Goal: Transaction & Acquisition: Purchase product/service

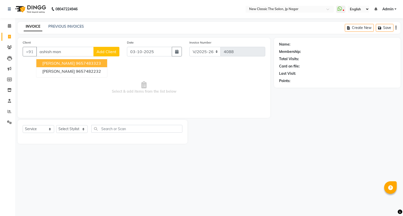
select select "4678"
select select "service"
click at [81, 64] on ngb-highlight "9657483323" at bounding box center [88, 63] width 25 height 5
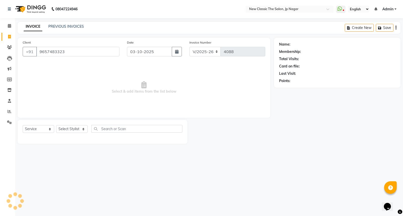
type input "9657483323"
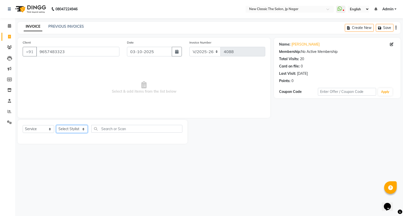
click at [64, 129] on select "Select Stylist Amit [PERSON_NAME] [PERSON_NAME] [PERSON_NAME] Manager [PERSON_N…" at bounding box center [71, 129] width 31 height 8
select select "27632"
click at [56, 125] on select "Select Stylist Amit Amol Anil Kirti Komal Manager Prachi Rina Shital Smita sure…" at bounding box center [71, 129] width 31 height 8
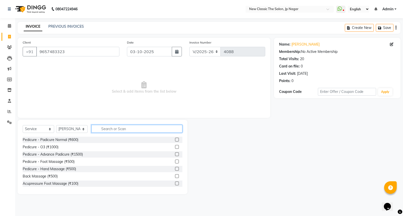
click at [99, 129] on input "text" at bounding box center [136, 129] width 91 height 8
type input "c"
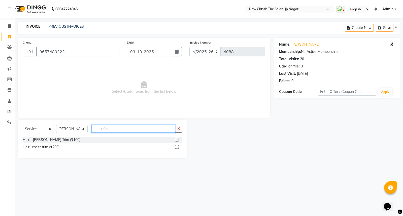
type input "trim"
click at [41, 137] on div "Select Service Product Membership Package Voucher Prepaid Gift Card Select Styl…" at bounding box center [103, 139] width 170 height 39
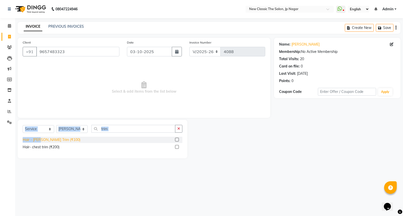
click at [41, 138] on div "Hair - Beard Trim (₹100)" at bounding box center [52, 139] width 58 height 5
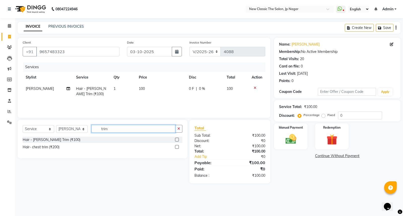
click at [139, 128] on input "trim" at bounding box center [133, 129] width 84 height 8
click at [58, 139] on div "Hair - Beard Trim (₹100)" at bounding box center [52, 139] width 58 height 5
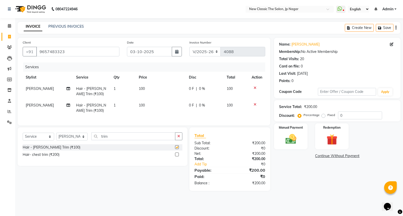
checkbox input "false"
click at [113, 140] on input "trim" at bounding box center [133, 136] width 84 height 8
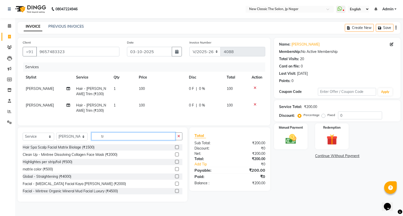
type input "t"
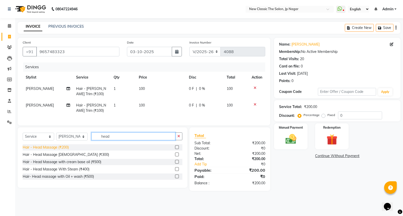
type input "head"
click at [46, 149] on div "Hair - Head Massage (₹200)" at bounding box center [46, 147] width 46 height 5
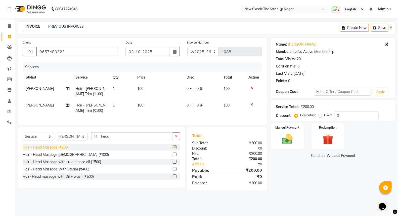
checkbox input "false"
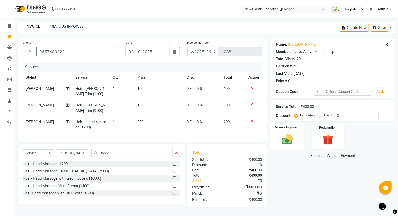
click at [286, 136] on img at bounding box center [288, 139] width 18 height 13
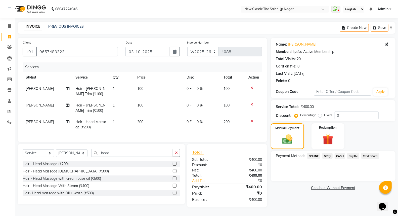
click at [30, 105] on span "[PERSON_NAME]" at bounding box center [40, 105] width 28 height 5
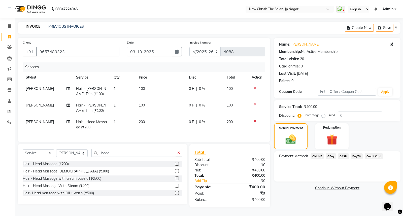
select select "27632"
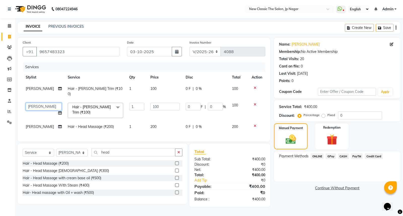
click at [30, 105] on select "Amit Amol Anil Kirti Komal Manager Prachi Rina Shital Smita surendra" at bounding box center [44, 107] width 36 height 8
click at [320, 157] on span "ONLINE" at bounding box center [316, 156] width 13 height 6
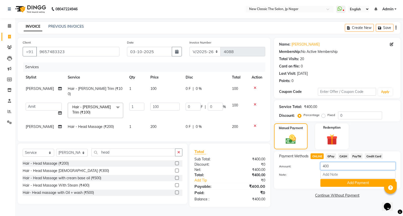
click at [326, 165] on input "400" at bounding box center [357, 166] width 75 height 8
type input "450"
click at [344, 182] on button "Add Payment" at bounding box center [357, 183] width 75 height 8
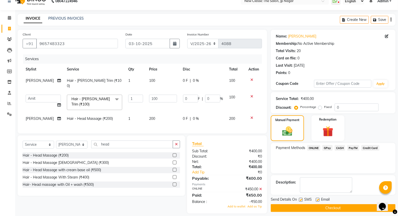
scroll to position [12, 0]
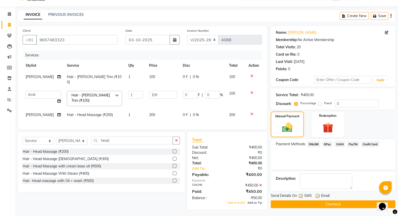
click at [258, 201] on span "Add as Tip" at bounding box center [255, 203] width 15 height 4
click at [311, 207] on button "Checkout" at bounding box center [333, 204] width 125 height 8
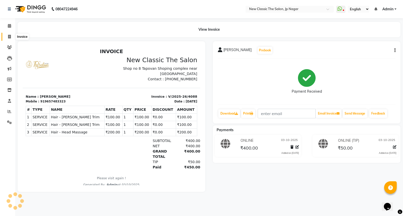
click at [8, 34] on span at bounding box center [9, 37] width 9 height 6
select select "4678"
select select "service"
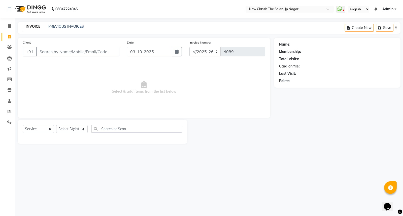
click at [53, 51] on input "Client" at bounding box center [77, 52] width 83 height 10
type input "8605078356"
click at [109, 51] on span "Add Client" at bounding box center [106, 51] width 20 height 5
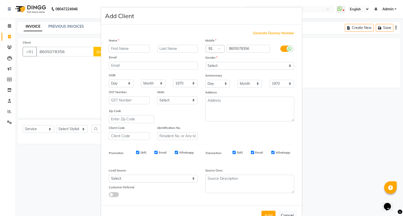
click at [115, 48] on input "text" at bounding box center [129, 49] width 41 height 8
type input "Mshit"
click at [171, 50] on input "Tembherkar" at bounding box center [177, 49] width 41 height 8
type input "[PERSON_NAME]"
click at [210, 64] on select "Select Male Female Other Prefer Not To Say" at bounding box center [249, 66] width 89 height 8
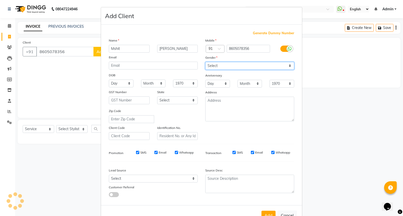
select select "[DEMOGRAPHIC_DATA]"
click at [205, 62] on select "Select Male Female Other Prefer Not To Say" at bounding box center [249, 66] width 89 height 8
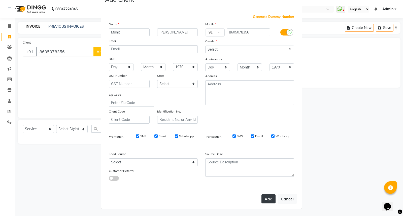
click at [265, 201] on button "Add" at bounding box center [268, 198] width 14 height 9
select select
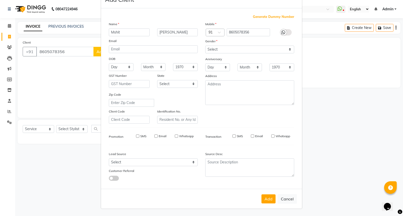
select select
checkbox input "false"
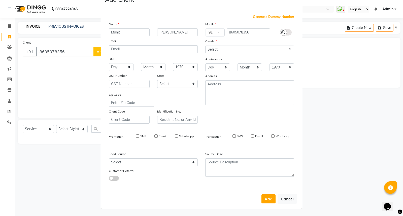
checkbox input "false"
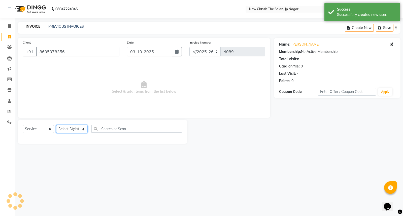
click at [63, 131] on select "Select Stylist Amit Amol Anil Kirti Komal Manager Prachi Rina Shital Smita sure…" at bounding box center [71, 129] width 31 height 8
select select "27632"
click at [56, 125] on select "Select Stylist Amit Amol Anil Kirti Komal Manager Prachi Rina Shital Smita sure…" at bounding box center [71, 129] width 31 height 8
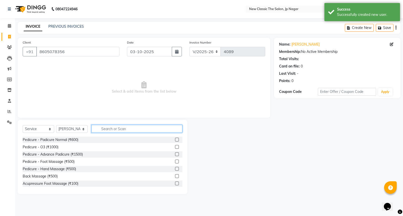
click at [97, 130] on input "text" at bounding box center [136, 129] width 91 height 8
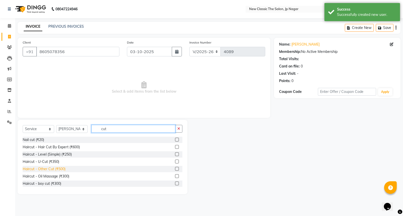
scroll to position [28, 0]
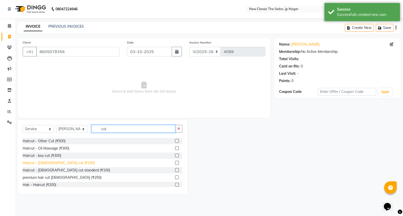
type input "cut"
click at [45, 161] on div "Haircut - male cut (₹150)" at bounding box center [59, 162] width 72 height 5
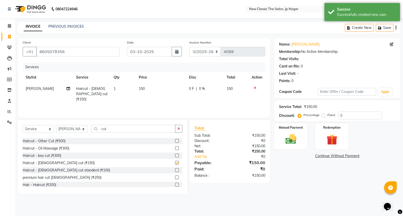
checkbox input "false"
click at [136, 130] on input "cut" at bounding box center [133, 129] width 84 height 8
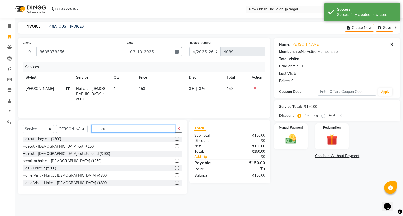
type input "c"
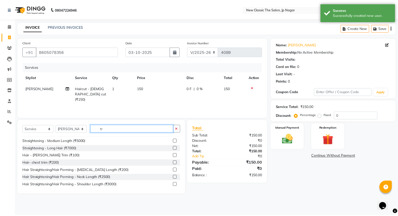
scroll to position [0, 0]
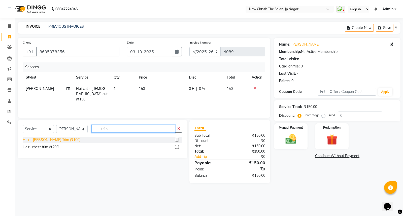
type input "trim"
click at [56, 138] on div "Hair - Beard Trim (₹100)" at bounding box center [52, 139] width 58 height 5
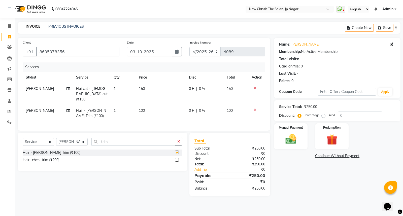
checkbox input "false"
click at [289, 140] on img at bounding box center [291, 139] width 18 height 13
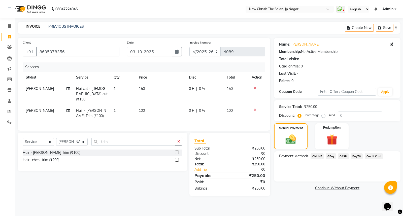
click at [320, 157] on span "ONLINE" at bounding box center [316, 156] width 13 height 6
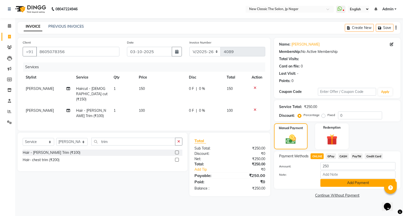
click at [335, 180] on button "Add Payment" at bounding box center [357, 183] width 75 height 8
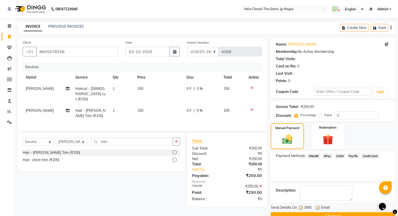
scroll to position [11, 0]
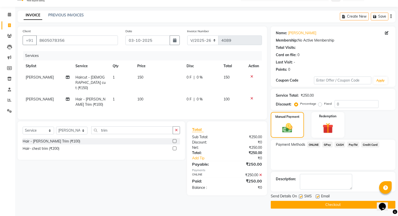
click at [323, 203] on button "Checkout" at bounding box center [333, 205] width 125 height 8
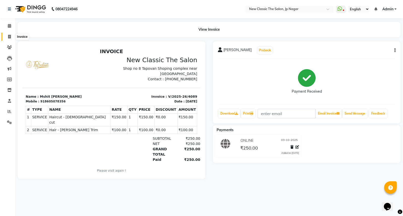
click at [11, 36] on icon at bounding box center [9, 37] width 3 height 4
select select "service"
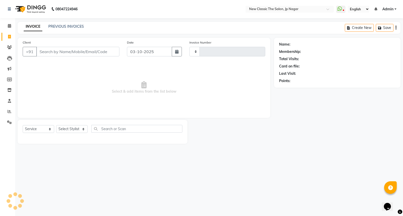
type input "4090"
select select "4678"
click at [59, 54] on input "Client" at bounding box center [77, 52] width 83 height 10
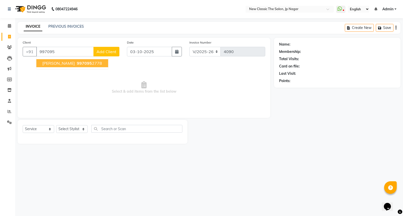
click at [55, 64] on span "[PERSON_NAME]" at bounding box center [58, 63] width 32 height 5
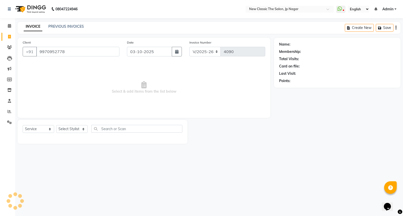
type input "9970952778"
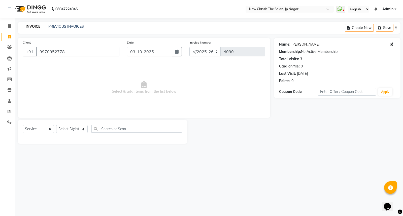
click at [306, 44] on link "[PERSON_NAME]" at bounding box center [305, 44] width 28 height 5
drag, startPoint x: 78, startPoint y: 127, endPoint x: 73, endPoint y: 132, distance: 6.6
click at [78, 127] on select "Select Stylist Amit Amol Anil Kirti Komal Manager Prachi Rina Shital Smita sure…" at bounding box center [71, 129] width 31 height 8
select select "27632"
click at [56, 125] on select "Select Stylist Amit Amol Anil Kirti Komal Manager Prachi Rina Shital Smita sure…" at bounding box center [71, 129] width 31 height 8
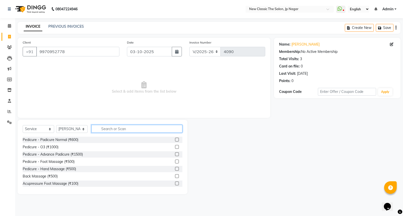
click at [109, 128] on input "text" at bounding box center [136, 129] width 91 height 8
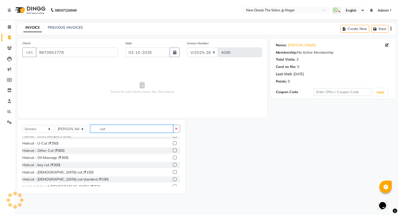
scroll to position [28, 0]
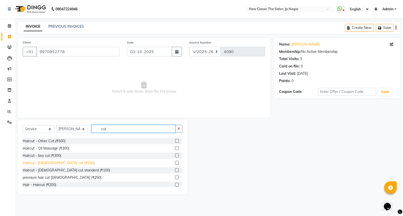
type input "cut"
click at [57, 161] on div "Haircut - male cut (₹150)" at bounding box center [59, 162] width 72 height 5
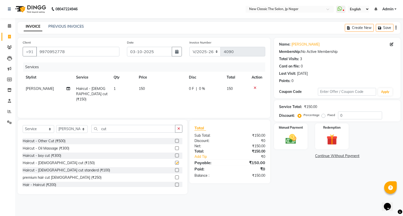
checkbox input "false"
drag, startPoint x: 283, startPoint y: 141, endPoint x: 313, endPoint y: 144, distance: 30.1
click at [284, 141] on img at bounding box center [291, 139] width 18 height 12
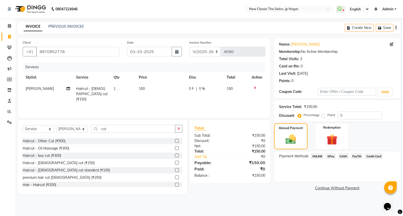
click at [343, 154] on span "CASH" at bounding box center [343, 156] width 11 height 6
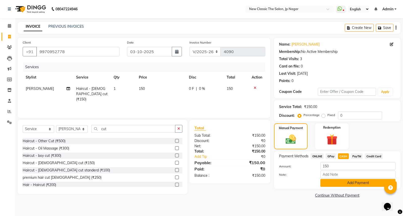
click at [338, 181] on button "Add Payment" at bounding box center [357, 183] width 75 height 8
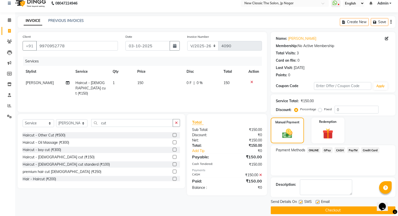
scroll to position [11, 0]
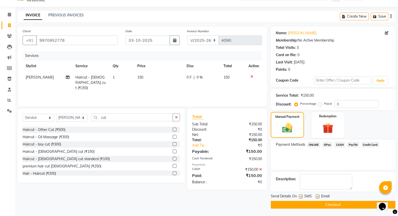
click at [337, 204] on button "Checkout" at bounding box center [333, 205] width 125 height 8
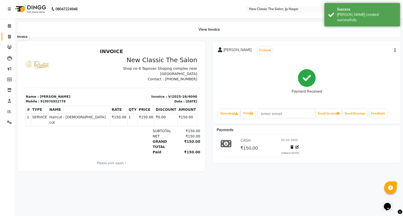
click at [8, 36] on icon at bounding box center [9, 37] width 3 height 4
select select "4678"
select select "service"
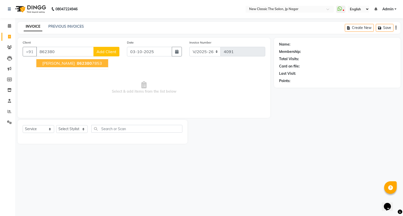
click at [66, 60] on button "paras Rokde 862380 7853" at bounding box center [72, 63] width 72 height 8
type input "8623807853"
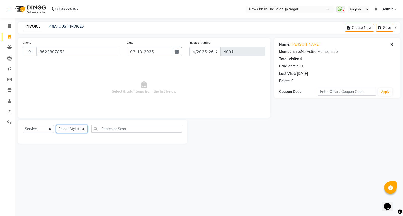
click at [71, 132] on select "Select Stylist Amit Amol Anil Kirti Komal Manager Prachi Rina Shital Smita sure…" at bounding box center [71, 129] width 31 height 8
select select "27632"
click at [56, 125] on select "Select Stylist Amit Amol Anil Kirti Komal Manager Prachi Rina Shital Smita sure…" at bounding box center [71, 129] width 31 height 8
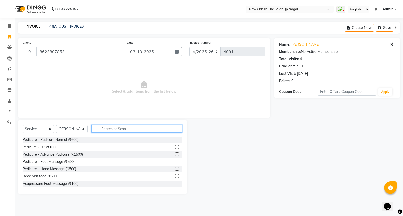
click at [111, 127] on input "text" at bounding box center [136, 129] width 91 height 8
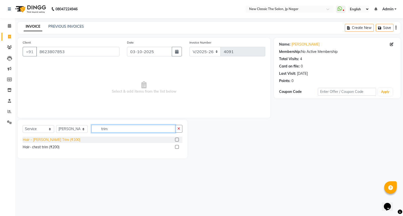
type input "trim"
click at [41, 139] on div "Hair - Beard Trim (₹100)" at bounding box center [52, 139] width 58 height 5
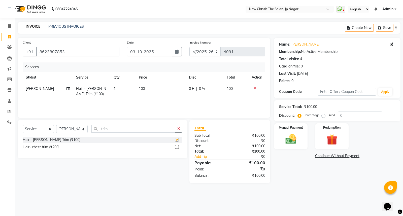
checkbox input "false"
click at [302, 138] on div "Manual Payment" at bounding box center [290, 136] width 35 height 27
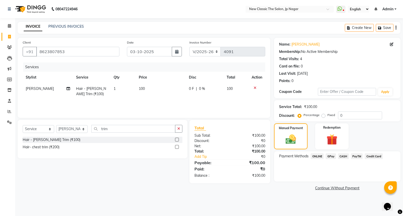
click at [344, 157] on span "CASH" at bounding box center [343, 156] width 11 height 6
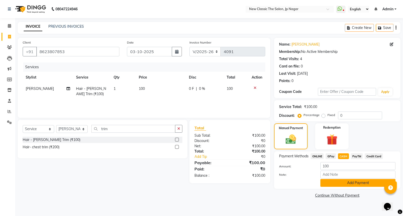
click at [342, 185] on button "Add Payment" at bounding box center [357, 183] width 75 height 8
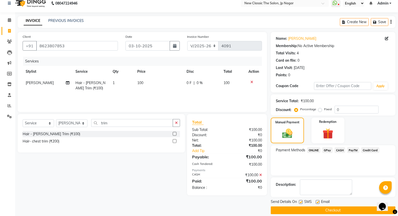
scroll to position [11, 0]
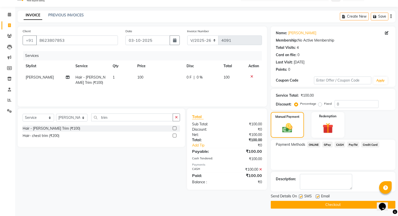
click at [343, 205] on button "Checkout" at bounding box center [333, 205] width 125 height 8
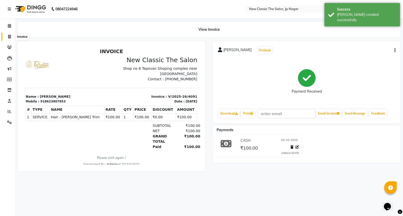
click at [8, 35] on icon at bounding box center [9, 37] width 3 height 4
select select "4678"
select select "service"
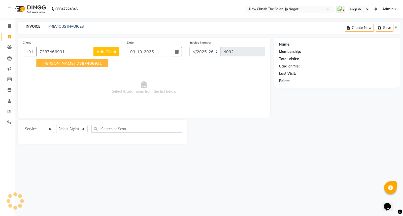
type input "7387466931"
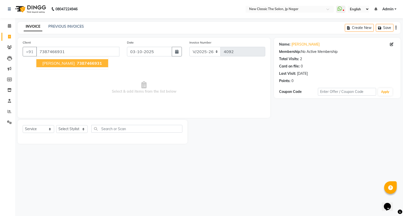
click at [60, 63] on span "Arnav Padole" at bounding box center [58, 63] width 32 height 5
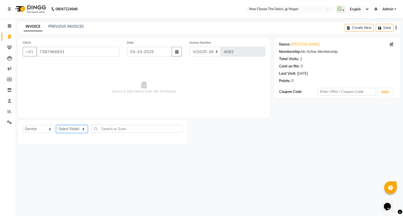
click at [64, 128] on select "Select Stylist Amit Amol Anil Kirti Komal Manager Prachi Rina Shital Smita sure…" at bounding box center [71, 129] width 31 height 8
select select "27632"
click at [56, 125] on select "Select Stylist Amit Amol Anil Kirti Komal Manager Prachi Rina Shital Smita sure…" at bounding box center [71, 129] width 31 height 8
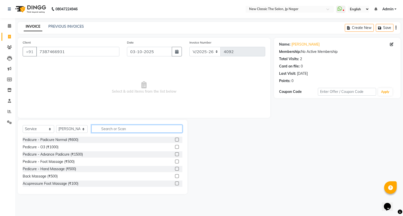
click at [114, 128] on input "text" at bounding box center [136, 129] width 91 height 8
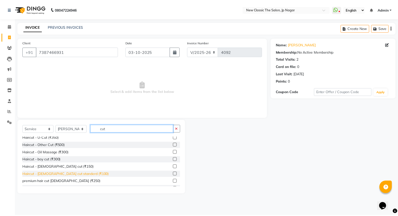
scroll to position [44, 0]
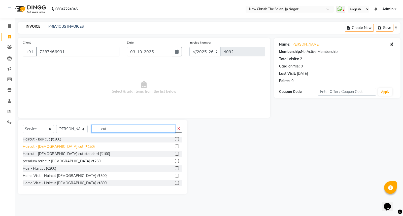
type input "cut"
click at [49, 146] on div "Haircut - male cut (₹150)" at bounding box center [59, 146] width 72 height 5
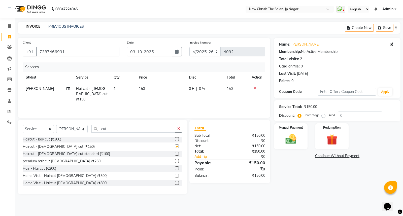
checkbox input "false"
click at [288, 143] on img at bounding box center [291, 139] width 18 height 13
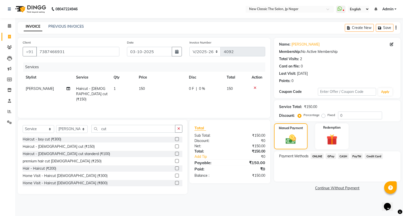
click at [343, 156] on span "CASH" at bounding box center [343, 156] width 11 height 6
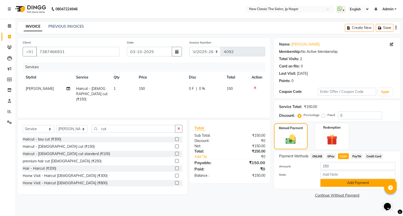
click at [343, 184] on button "Add Payment" at bounding box center [357, 183] width 75 height 8
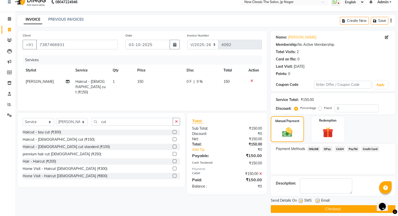
scroll to position [11, 0]
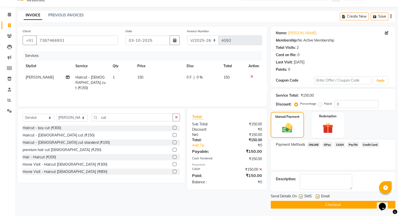
click at [334, 206] on button "Checkout" at bounding box center [333, 205] width 125 height 8
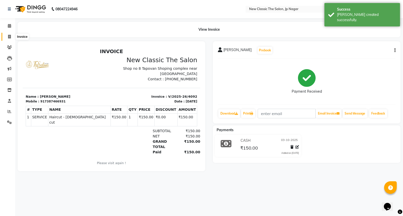
click at [9, 39] on span at bounding box center [9, 37] width 9 height 6
select select "service"
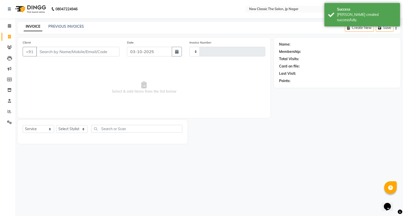
type input "4093"
select select "4678"
click at [50, 50] on input "Client" at bounding box center [77, 52] width 83 height 10
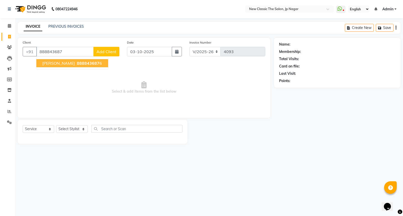
click at [52, 63] on span "Vrushab Nashikkar" at bounding box center [58, 63] width 32 height 5
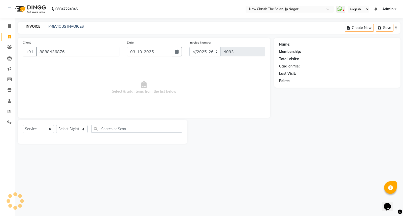
type input "8888436876"
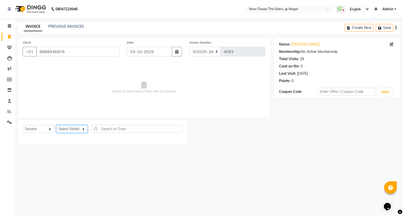
drag, startPoint x: 77, startPoint y: 131, endPoint x: 74, endPoint y: 132, distance: 2.9
click at [77, 131] on select "Select Stylist Amit Amol Anil Kirti Komal Manager Prachi Rina Shital Smita sure…" at bounding box center [71, 129] width 31 height 8
select select "27632"
click at [56, 125] on select "Select Stylist Amit Amol Anil Kirti Komal Manager Prachi Rina Shital Smita sure…" at bounding box center [71, 129] width 31 height 8
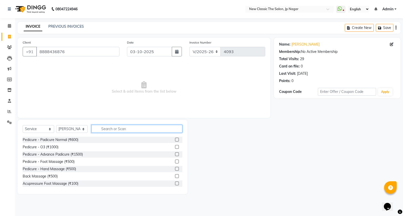
click at [97, 129] on input "text" at bounding box center [136, 129] width 91 height 8
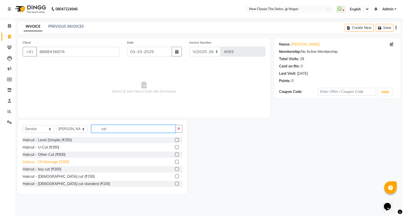
scroll to position [28, 0]
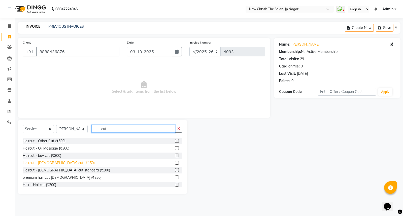
type input "cut"
click at [55, 162] on div "Haircut - male cut (₹150)" at bounding box center [59, 162] width 72 height 5
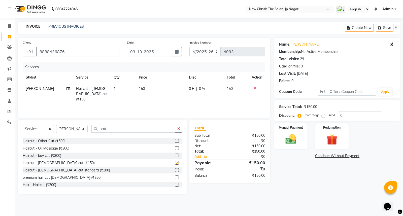
checkbox input "false"
click at [119, 129] on input "cut" at bounding box center [133, 129] width 84 height 8
type input "c"
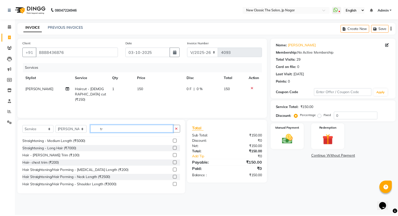
scroll to position [0, 0]
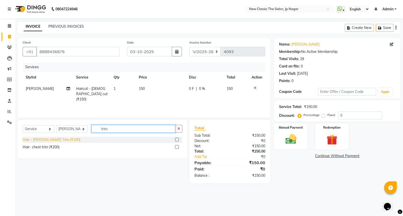
type input "trim"
click at [46, 138] on div "Hair - Beard Trim (₹100)" at bounding box center [52, 139] width 58 height 5
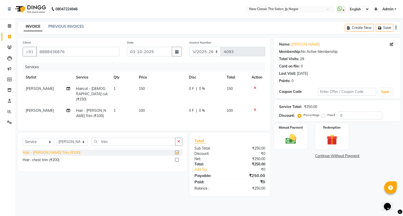
checkbox input "false"
click at [291, 143] on img at bounding box center [291, 139] width 18 height 13
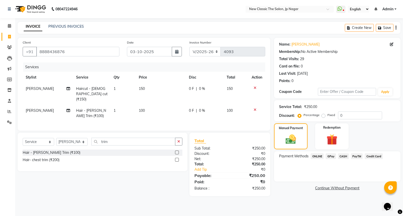
click at [343, 156] on span "CASH" at bounding box center [343, 156] width 11 height 6
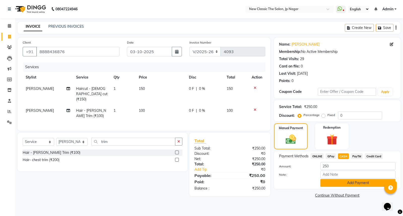
click at [345, 183] on button "Add Payment" at bounding box center [357, 183] width 75 height 8
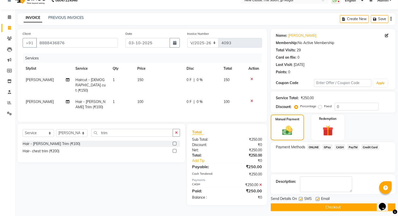
scroll to position [11, 0]
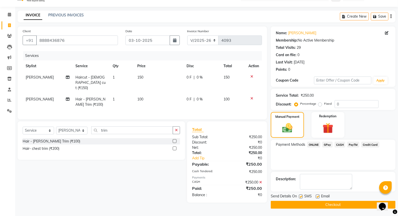
click at [333, 201] on button "Checkout" at bounding box center [333, 205] width 125 height 8
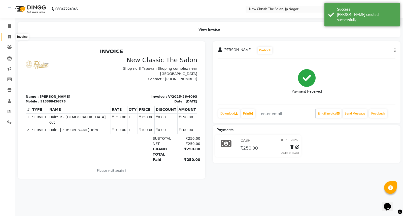
click at [11, 37] on icon at bounding box center [9, 37] width 3 height 4
select select "service"
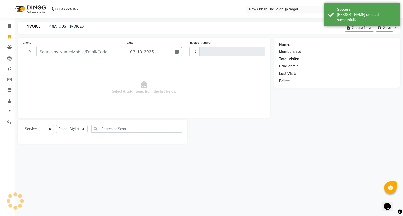
type input "4094"
select select "4678"
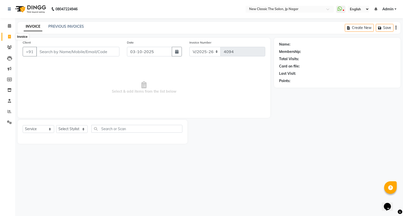
click at [8, 39] on span at bounding box center [9, 37] width 9 height 6
select select "4678"
select select "service"
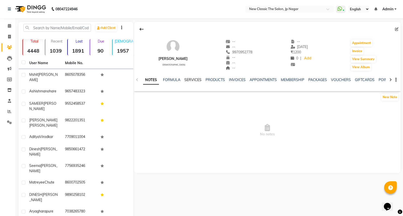
click at [192, 79] on link "SERVICES" at bounding box center [192, 80] width 17 height 5
